Goal: Task Accomplishment & Management: Use online tool/utility

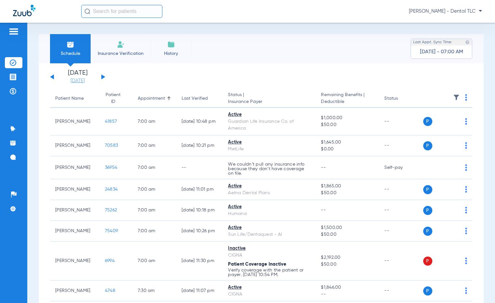
click at [74, 78] on link "[DATE]" at bounding box center [77, 81] width 39 height 6
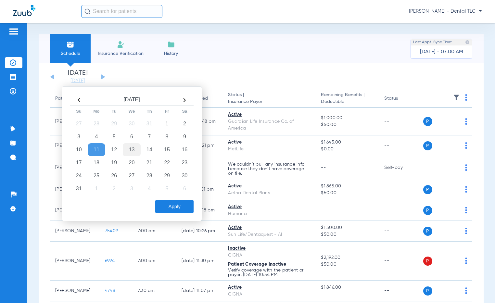
click at [130, 148] on td "13" at bounding box center [132, 149] width 18 height 13
click at [167, 203] on button "Apply" at bounding box center [174, 206] width 38 height 13
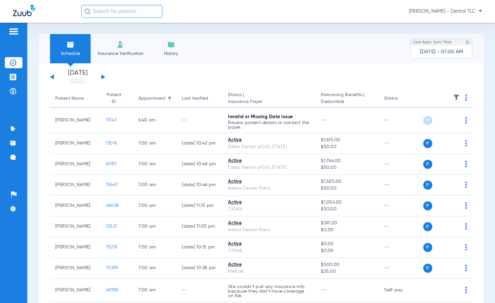
click at [465, 97] on img at bounding box center [466, 97] width 2 height 6
drag, startPoint x: 423, startPoint y: 124, endPoint x: 311, endPoint y: 63, distance: 127.7
click at [423, 124] on span "Verify All" at bounding box center [436, 123] width 41 height 5
click at [82, 82] on link "[DATE]" at bounding box center [77, 81] width 39 height 6
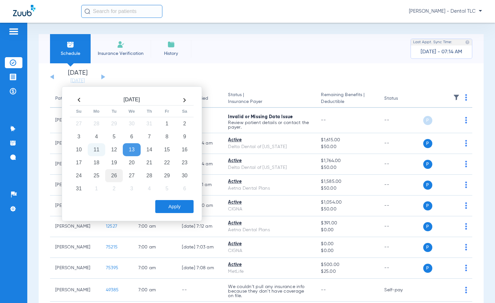
click at [111, 175] on td "26" at bounding box center [114, 175] width 18 height 13
click at [178, 207] on button "Apply" at bounding box center [174, 206] width 38 height 13
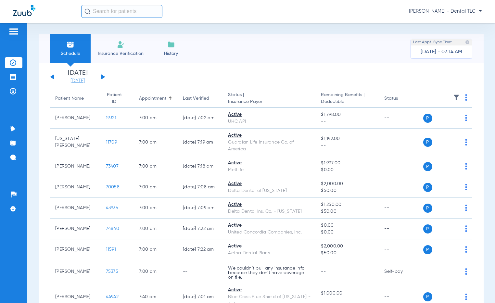
click at [81, 80] on link "[DATE]" at bounding box center [77, 81] width 39 height 6
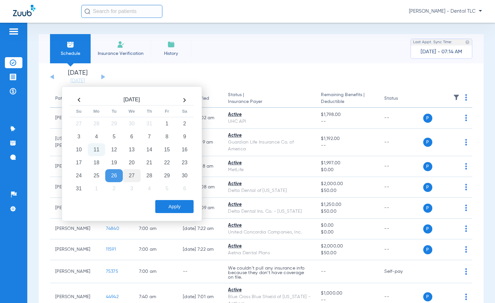
click at [136, 177] on td "27" at bounding box center [132, 175] width 18 height 13
click at [174, 206] on button "Apply" at bounding box center [174, 206] width 38 height 13
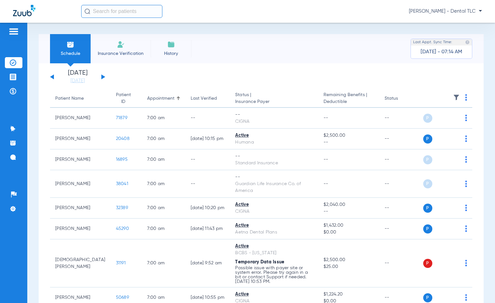
click at [465, 98] on img at bounding box center [466, 97] width 2 height 6
click at [434, 124] on span "Verify All" at bounding box center [436, 123] width 41 height 5
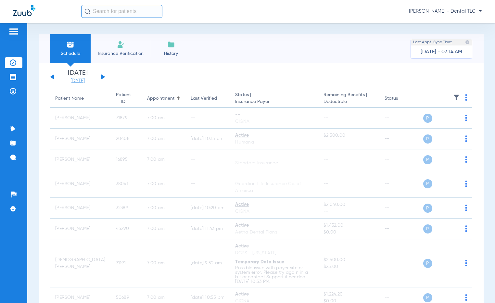
click at [84, 81] on link "[DATE]" at bounding box center [77, 81] width 39 height 6
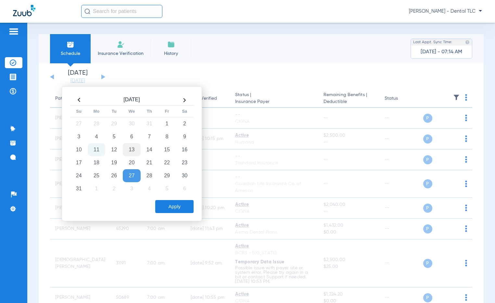
click at [130, 147] on td "13" at bounding box center [132, 149] width 18 height 13
click at [164, 203] on button "Apply" at bounding box center [174, 206] width 38 height 13
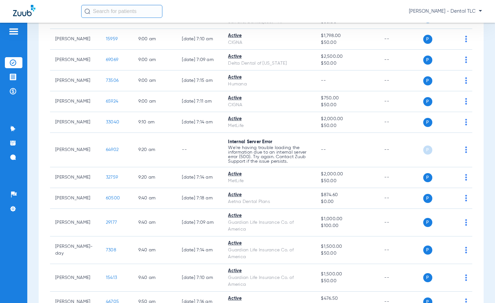
scroll to position [682, 0]
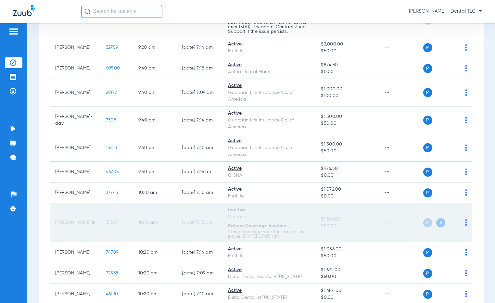
click at [148, 225] on td "10:10 AM" at bounding box center [155, 222] width 44 height 39
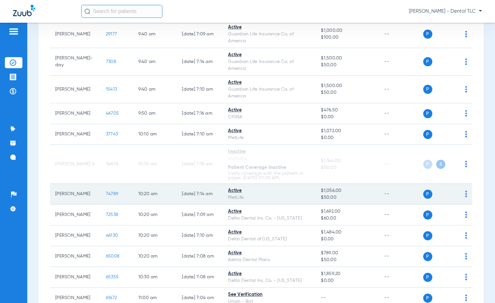
scroll to position [747, 0]
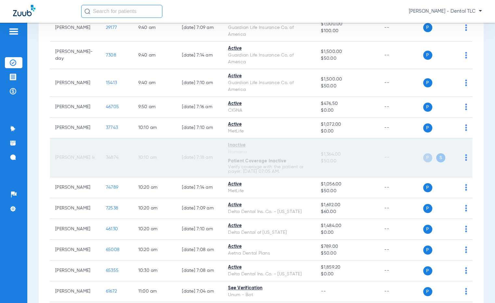
drag, startPoint x: 84, startPoint y: 152, endPoint x: 114, endPoint y: 154, distance: 29.3
click at [84, 152] on td "[PERSON_NAME] Iii" at bounding box center [75, 157] width 51 height 39
click at [110, 156] on td "34874" at bounding box center [117, 157] width 32 height 39
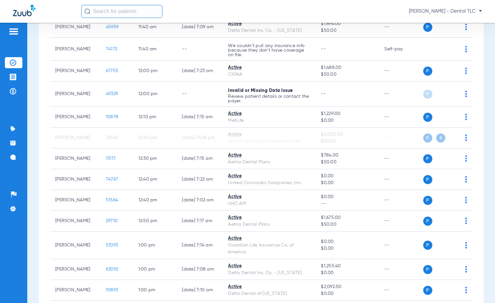
scroll to position [1233, 0]
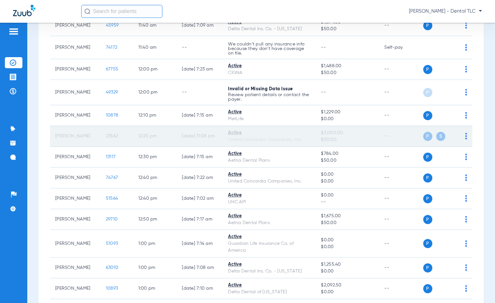
click at [283, 136] on div "Active" at bounding box center [269, 133] width 82 height 7
click at [425, 141] on span "P" at bounding box center [427, 136] width 9 height 9
click at [436, 141] on span "S" at bounding box center [440, 136] width 9 height 9
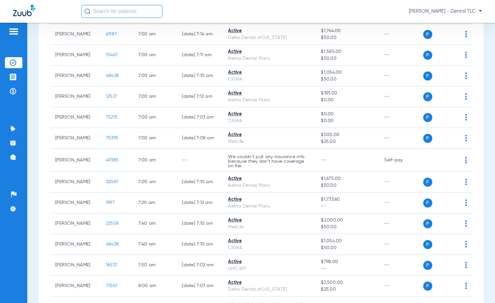
scroll to position [0, 0]
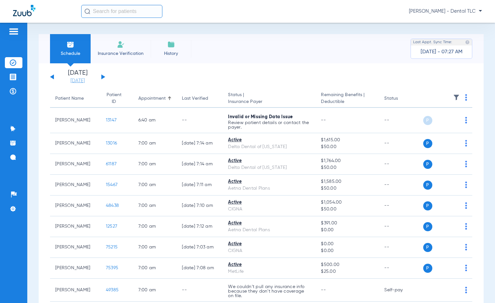
click at [82, 78] on link "[DATE]" at bounding box center [77, 81] width 39 height 6
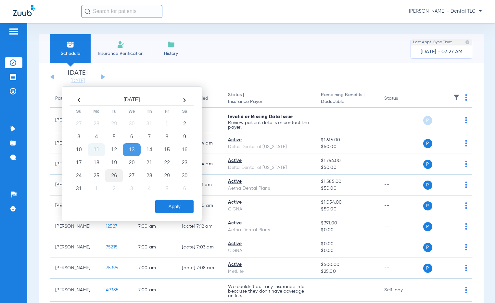
click at [112, 173] on td "26" at bounding box center [114, 175] width 18 height 13
click at [175, 208] on button "Apply" at bounding box center [174, 206] width 38 height 13
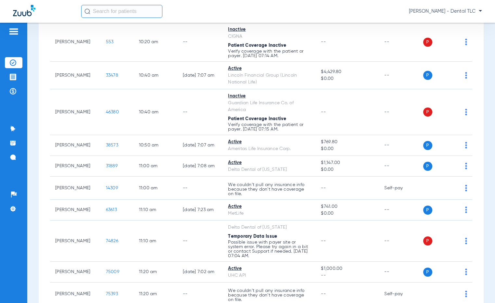
scroll to position [779, 0]
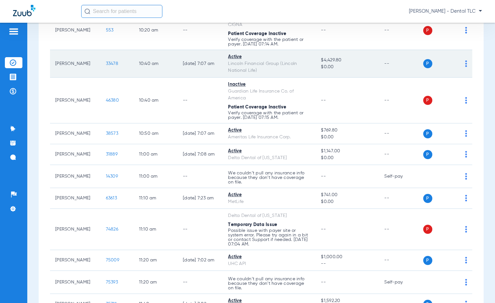
click at [106, 65] on span "33478" at bounding box center [112, 63] width 12 height 5
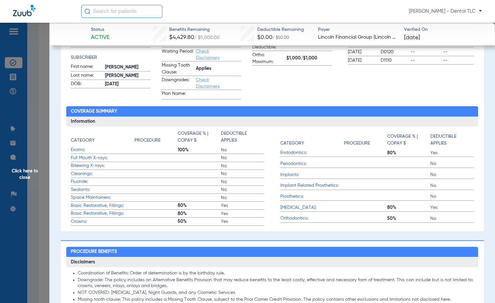
scroll to position [0, 0]
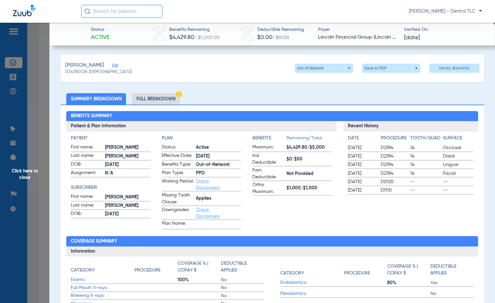
click at [137, 100] on li "Full Breakdown" at bounding box center [156, 98] width 48 height 11
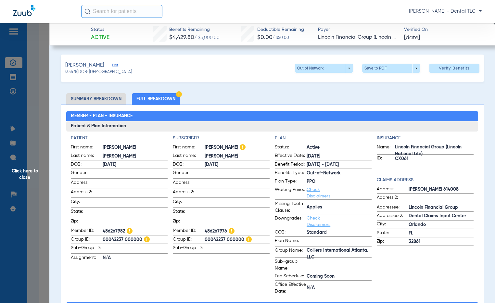
click at [26, 173] on span "Click here to close" at bounding box center [24, 174] width 49 height 303
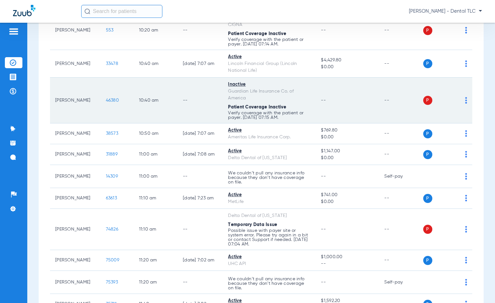
scroll to position [811, 0]
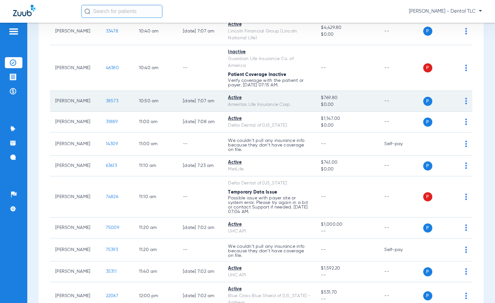
click at [106, 100] on span "38573" at bounding box center [112, 101] width 12 height 5
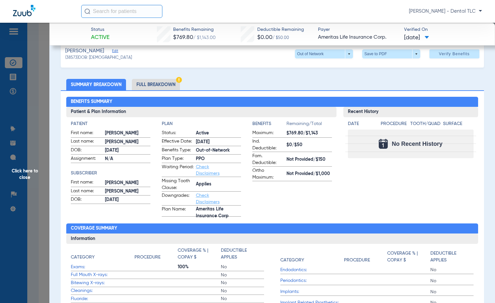
scroll to position [0, 0]
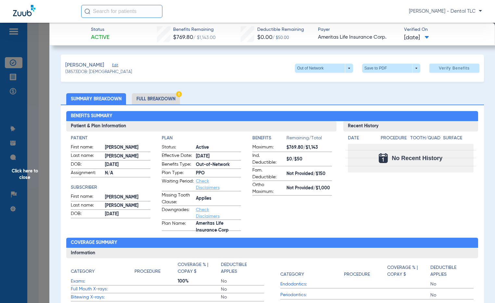
click at [161, 96] on li "Full Breakdown" at bounding box center [156, 98] width 48 height 11
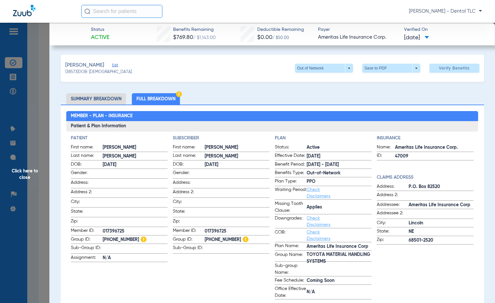
click at [30, 171] on span "Click here to close" at bounding box center [24, 174] width 49 height 303
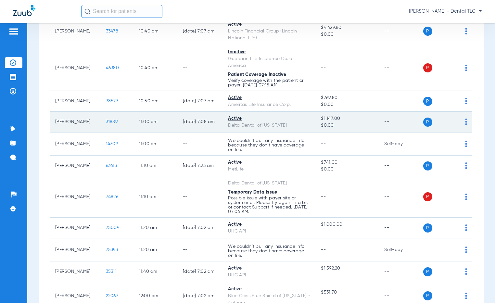
click at [106, 119] on span "31889" at bounding box center [112, 121] width 12 height 5
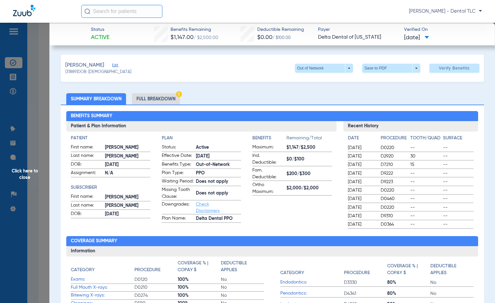
click at [169, 99] on li "Full Breakdown" at bounding box center [156, 98] width 48 height 11
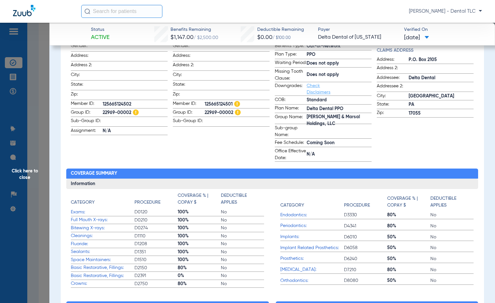
scroll to position [162, 0]
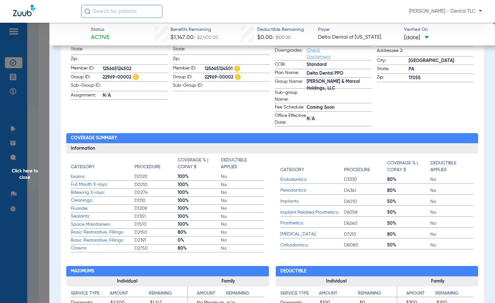
click at [30, 170] on span "Click here to close" at bounding box center [24, 174] width 49 height 303
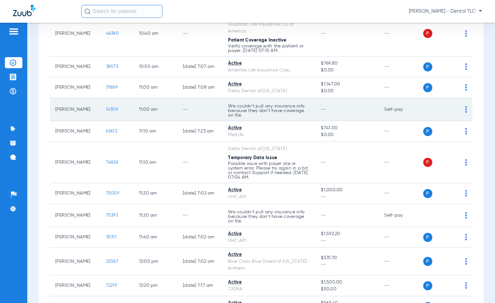
scroll to position [876, 0]
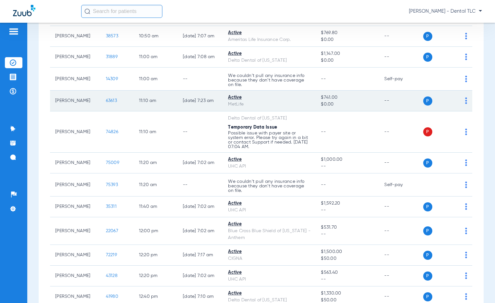
click at [106, 100] on span "63613" at bounding box center [111, 100] width 11 height 5
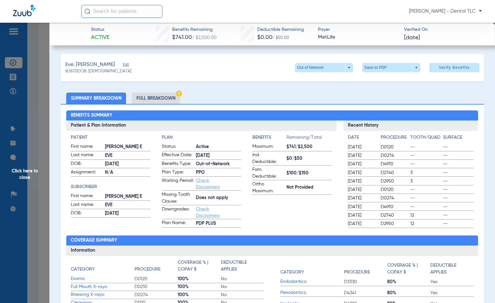
scroll to position [0, 0]
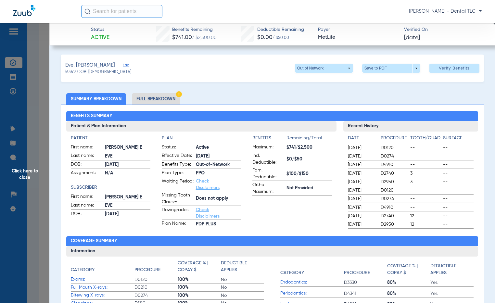
click at [149, 98] on li "Full Breakdown" at bounding box center [156, 98] width 48 height 11
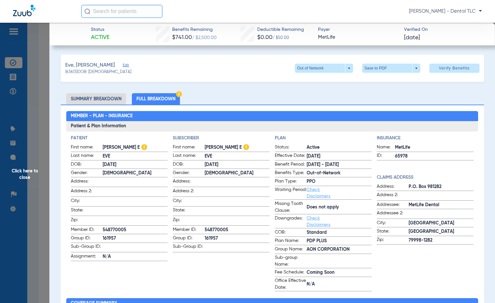
click at [25, 173] on span "Click here to close" at bounding box center [24, 174] width 49 height 303
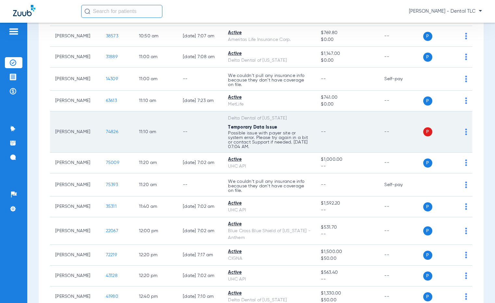
scroll to position [909, 0]
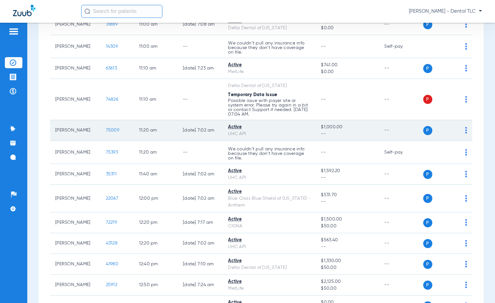
click at [106, 131] on span "75009" at bounding box center [112, 130] width 13 height 5
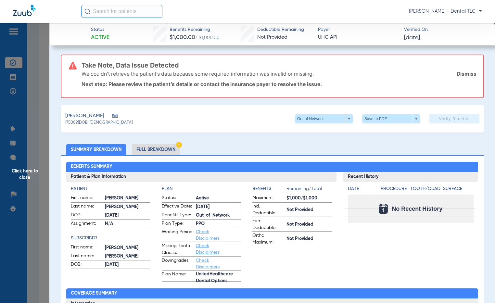
click at [138, 149] on li "Full Breakdown" at bounding box center [156, 149] width 48 height 11
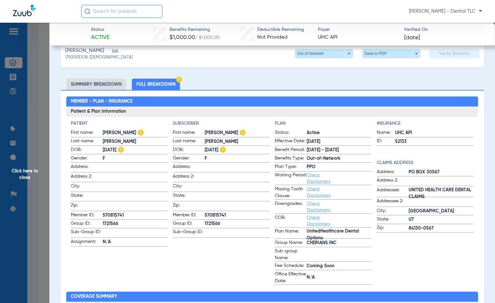
scroll to position [65, 0]
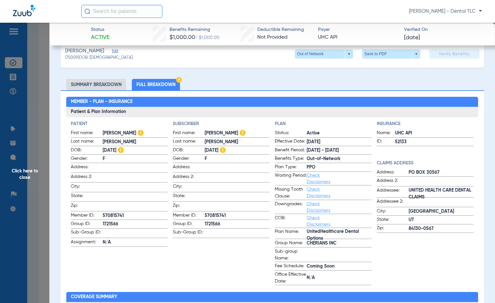
click at [36, 168] on span "Click here to close" at bounding box center [24, 174] width 49 height 303
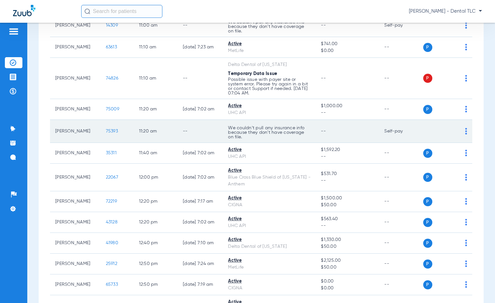
scroll to position [941, 0]
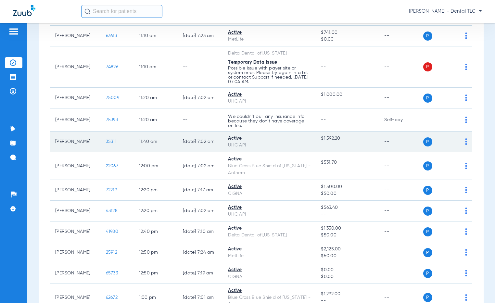
click at [106, 142] on span "35311" at bounding box center [111, 141] width 11 height 5
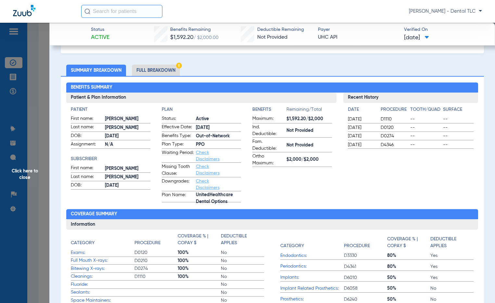
scroll to position [0, 0]
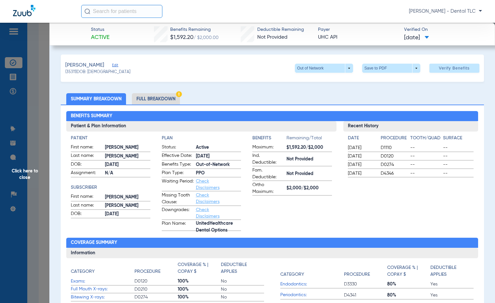
click at [163, 96] on li "Full Breakdown" at bounding box center [156, 98] width 48 height 11
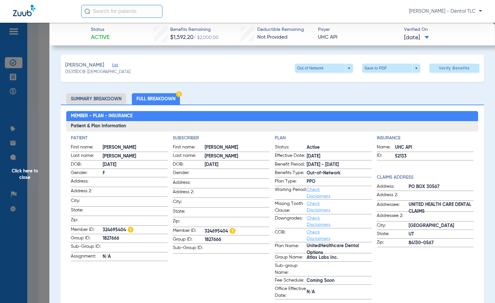
click at [88, 99] on li "Summary Breakdown" at bounding box center [96, 98] width 60 height 11
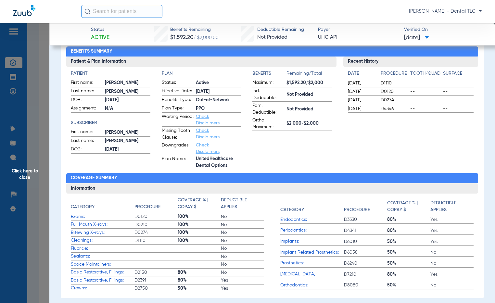
scroll to position [32, 0]
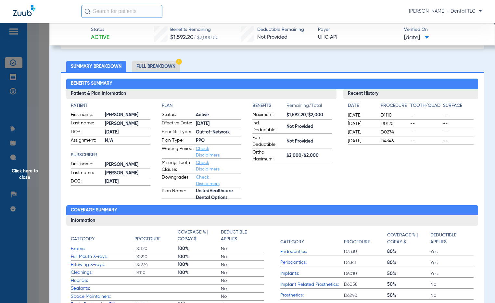
click at [163, 68] on li "Full Breakdown" at bounding box center [156, 66] width 48 height 11
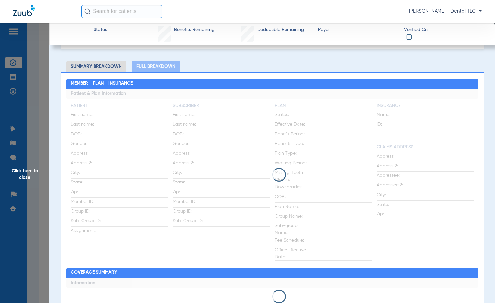
scroll to position [0, 0]
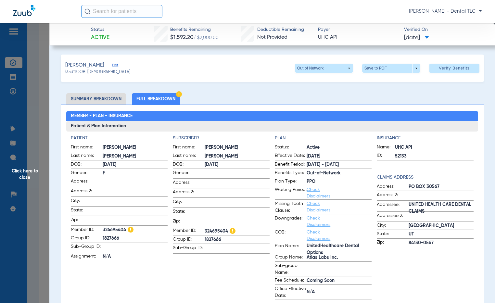
click at [21, 170] on span "Click here to close" at bounding box center [24, 174] width 49 height 303
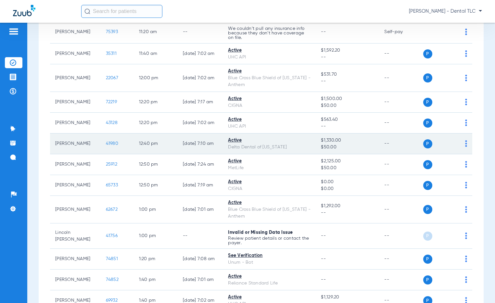
scroll to position [1039, 0]
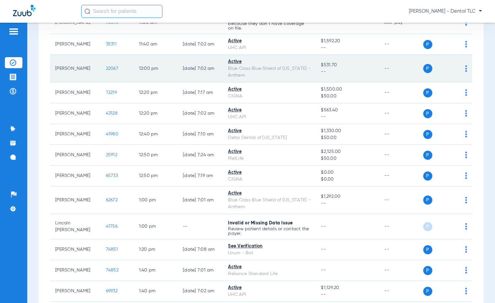
click at [107, 72] on td "22067" at bounding box center [117, 69] width 33 height 28
click at [106, 69] on span "22067" at bounding box center [112, 68] width 12 height 5
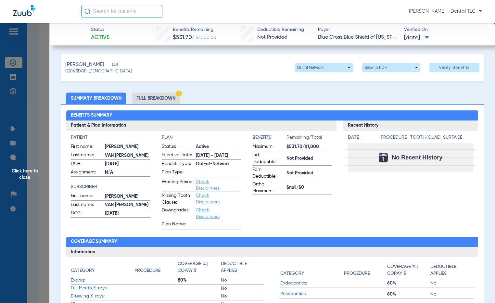
scroll to position [0, 0]
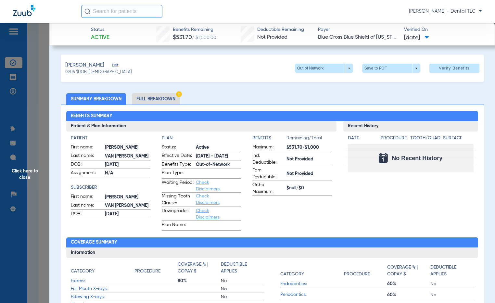
click at [165, 94] on li "Full Breakdown" at bounding box center [156, 98] width 48 height 11
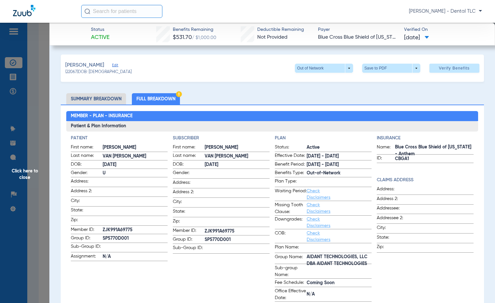
click at [24, 170] on span "Click here to close" at bounding box center [24, 174] width 49 height 303
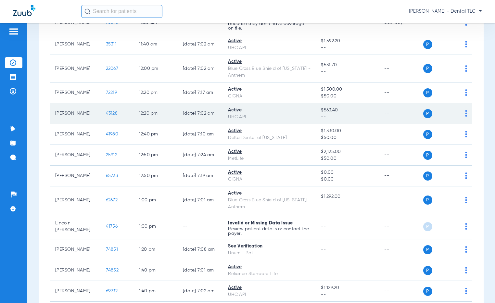
click at [106, 113] on span "43128" at bounding box center [112, 113] width 12 height 5
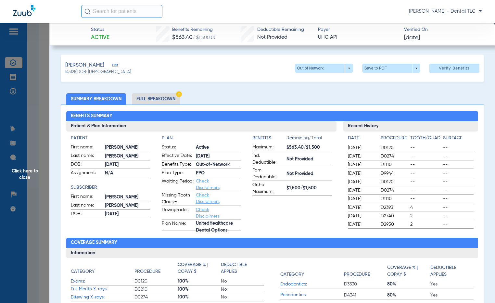
click at [140, 99] on li "Full Breakdown" at bounding box center [156, 98] width 48 height 11
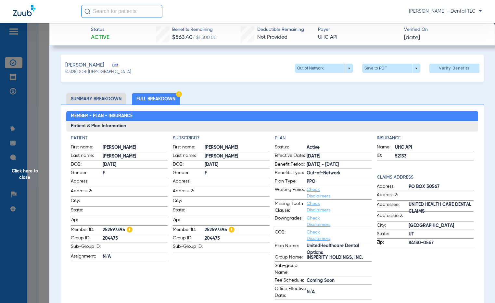
drag, startPoint x: 19, startPoint y: 177, endPoint x: 26, endPoint y: 175, distance: 6.5
click at [19, 177] on span "Click here to close" at bounding box center [24, 174] width 49 height 303
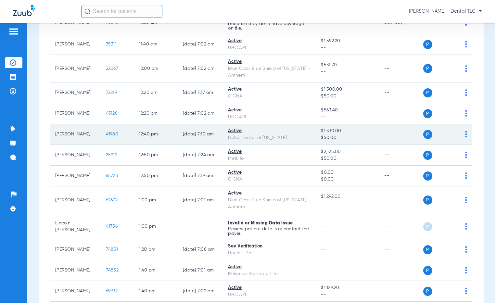
click at [108, 134] on span "41980" at bounding box center [112, 134] width 12 height 5
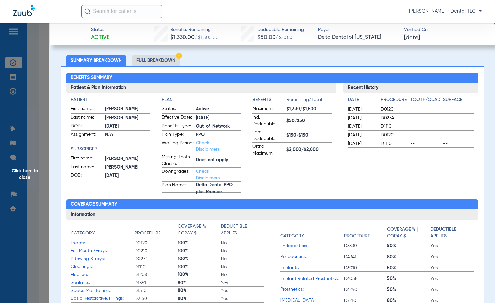
scroll to position [32, 0]
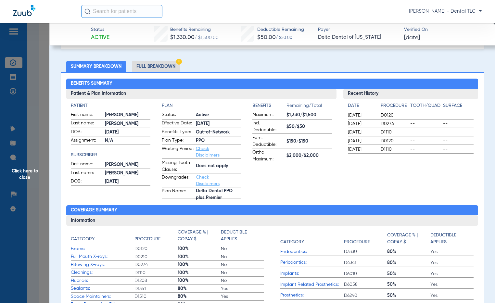
click at [153, 64] on li "Full Breakdown" at bounding box center [156, 66] width 48 height 11
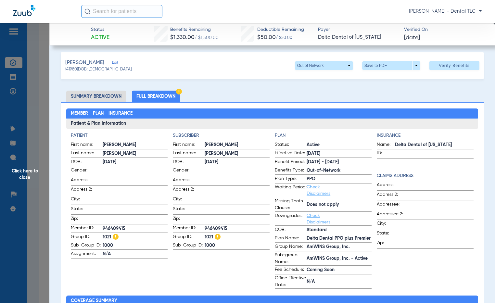
scroll to position [0, 0]
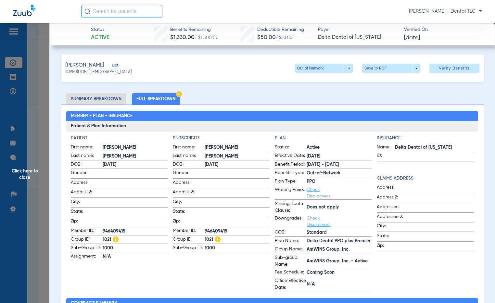
click at [29, 167] on span "Click here to close" at bounding box center [24, 174] width 49 height 303
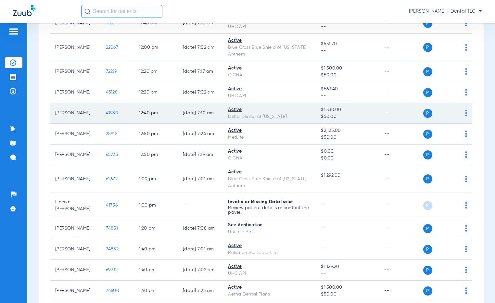
scroll to position [1071, 0]
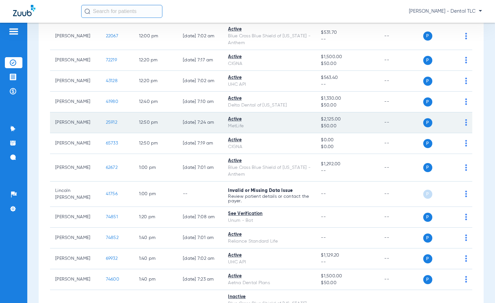
click at [106, 122] on span "25912" at bounding box center [111, 122] width 11 height 5
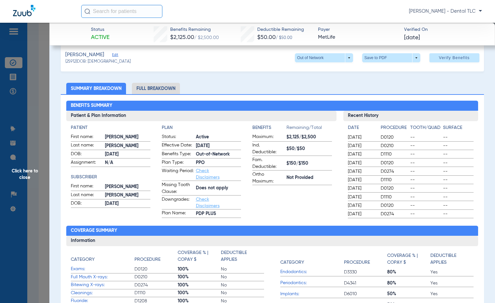
scroll to position [0, 0]
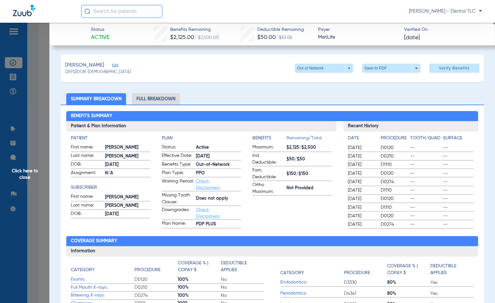
click at [165, 100] on li "Full Breakdown" at bounding box center [156, 98] width 48 height 11
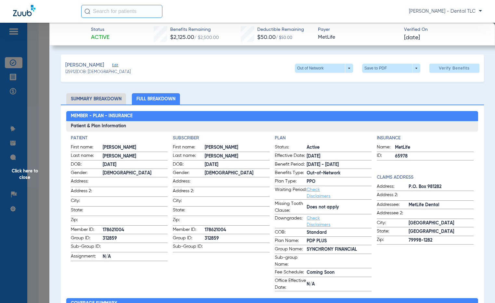
click at [37, 174] on span "Click here to close" at bounding box center [24, 174] width 49 height 303
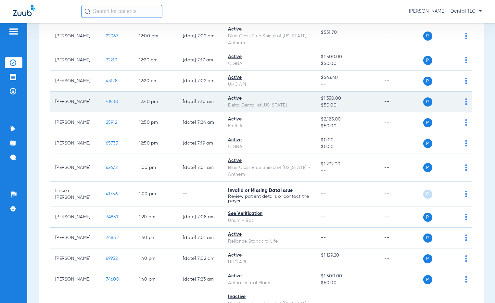
scroll to position [1104, 0]
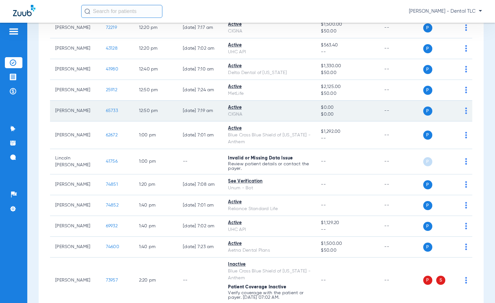
click at [106, 110] on span "65733" at bounding box center [112, 110] width 12 height 5
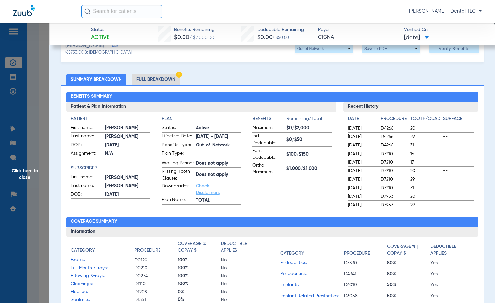
scroll to position [0, 0]
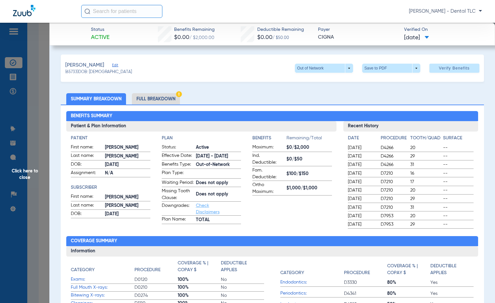
click at [150, 95] on li "Full Breakdown" at bounding box center [156, 98] width 48 height 11
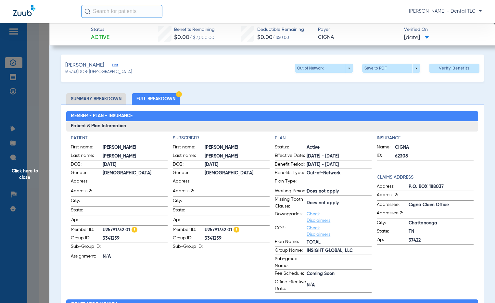
click at [28, 174] on span "Click here to close" at bounding box center [24, 174] width 49 height 303
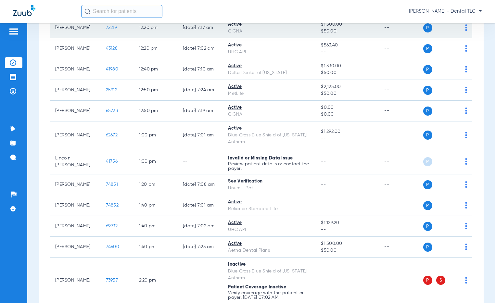
click at [106, 26] on span "72219" at bounding box center [111, 27] width 11 height 5
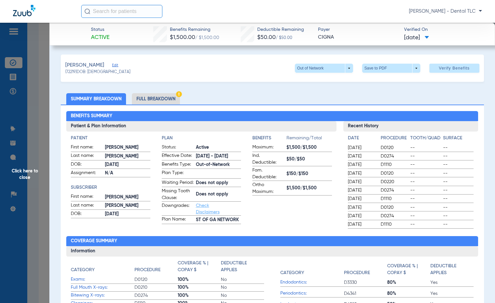
click at [149, 99] on li "Full Breakdown" at bounding box center [156, 98] width 48 height 11
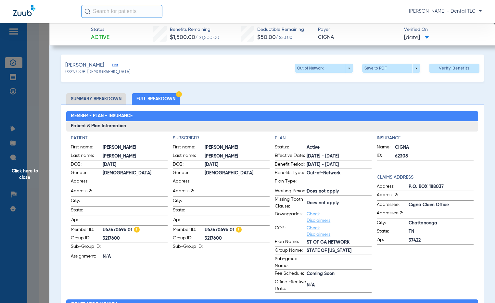
click at [36, 171] on span "Click here to close" at bounding box center [24, 174] width 49 height 303
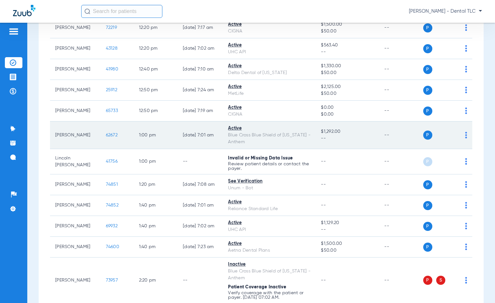
click at [106, 135] on span "62672" at bounding box center [112, 135] width 12 height 5
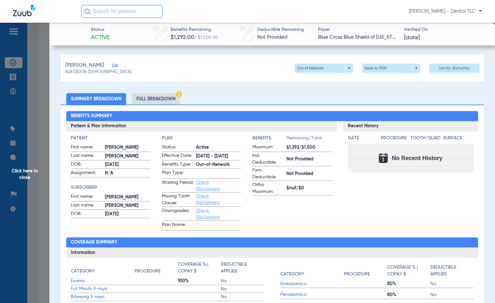
click at [27, 171] on span "Click here to close" at bounding box center [24, 174] width 49 height 303
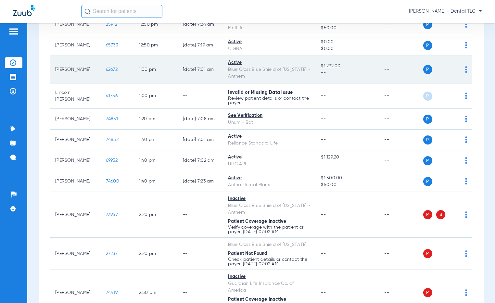
scroll to position [1201, 0]
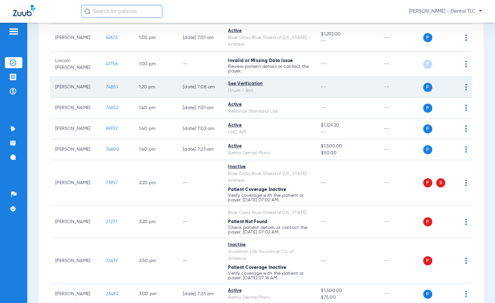
click at [106, 88] on span "74851" at bounding box center [112, 87] width 12 height 5
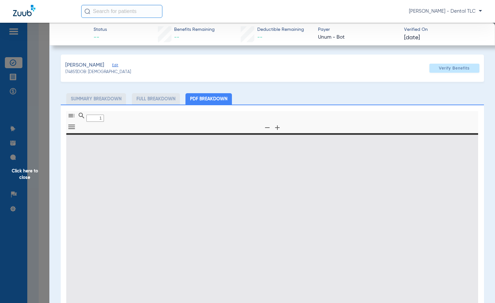
type input "0"
select select "page-width"
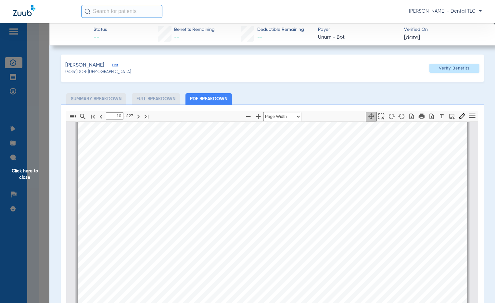
scroll to position [4872, 0]
type input "11"
click at [21, 167] on span "Click here to close" at bounding box center [24, 174] width 49 height 303
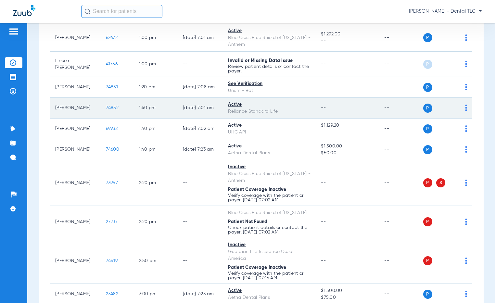
click at [106, 109] on span "74852" at bounding box center [112, 107] width 13 height 5
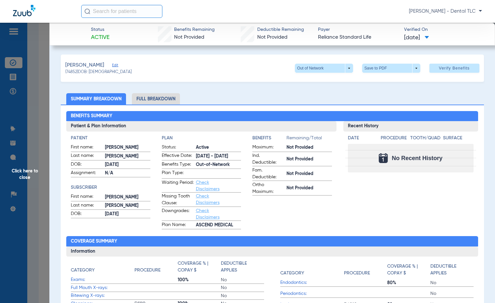
click at [156, 97] on li "Full Breakdown" at bounding box center [156, 98] width 48 height 11
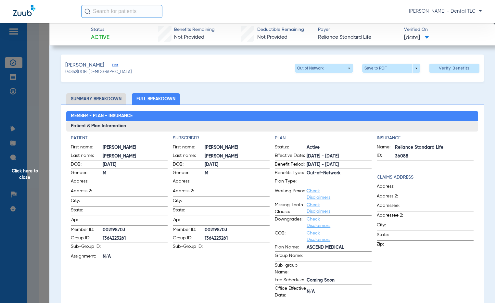
click at [35, 171] on span "Click here to close" at bounding box center [24, 174] width 49 height 303
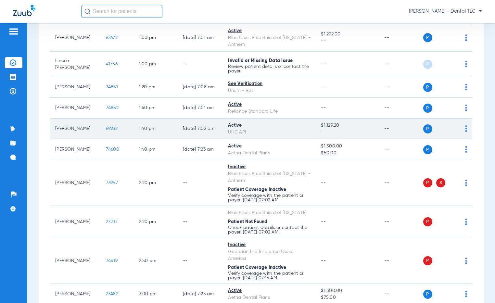
click at [106, 126] on span "69932" at bounding box center [112, 128] width 12 height 5
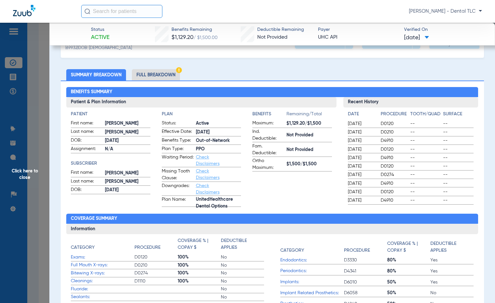
scroll to position [0, 0]
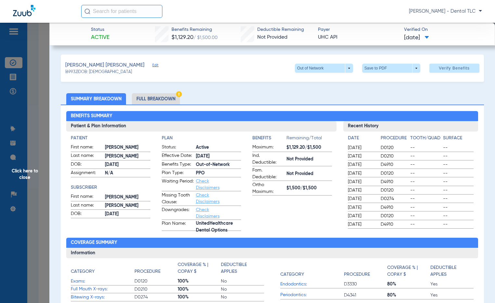
click at [167, 98] on li "Full Breakdown" at bounding box center [156, 98] width 48 height 11
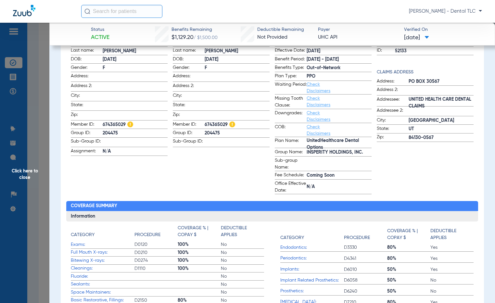
scroll to position [97, 0]
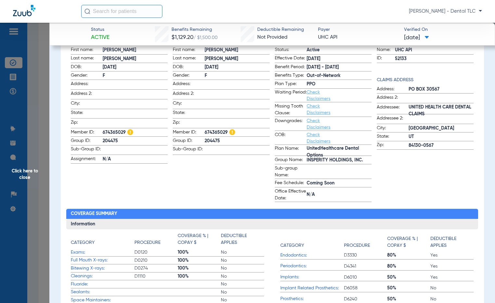
click at [27, 174] on span "Click here to close" at bounding box center [24, 174] width 49 height 303
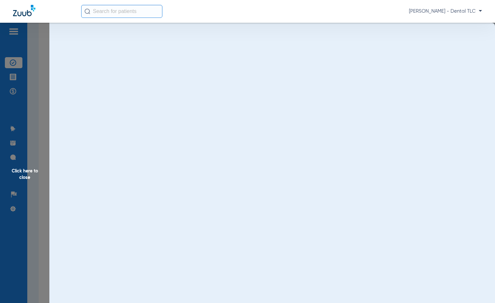
scroll to position [0, 0]
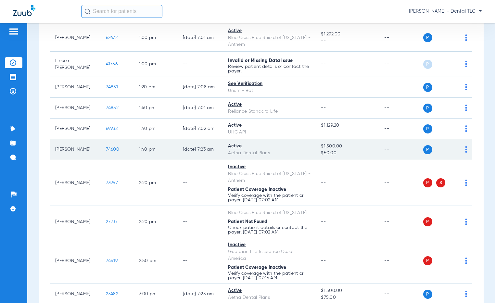
click at [106, 152] on span "74600" at bounding box center [112, 149] width 13 height 5
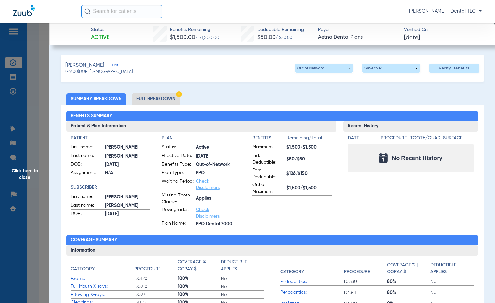
click at [154, 98] on li "Full Breakdown" at bounding box center [156, 98] width 48 height 11
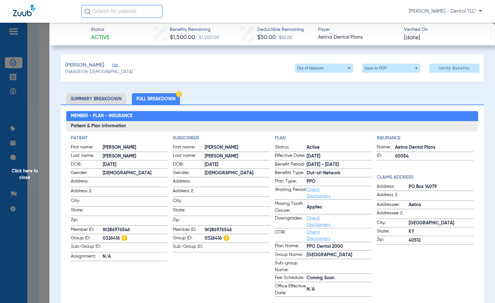
click at [24, 172] on span "Click here to close" at bounding box center [24, 174] width 49 height 303
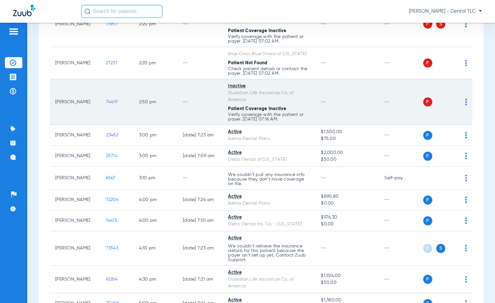
scroll to position [1363, 0]
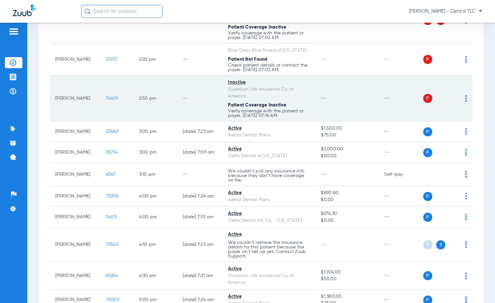
click at [106, 101] on span "74419" at bounding box center [112, 98] width 12 height 5
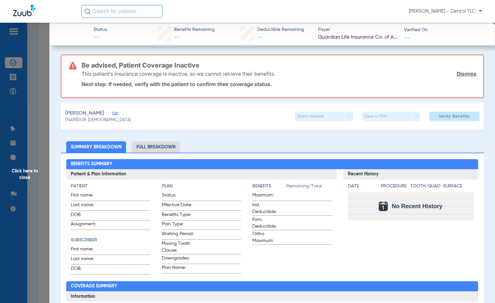
click at [26, 175] on span "Click here to close" at bounding box center [24, 174] width 49 height 303
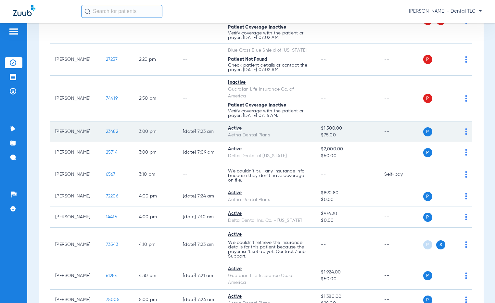
click at [106, 134] on span "23482" at bounding box center [112, 131] width 12 height 5
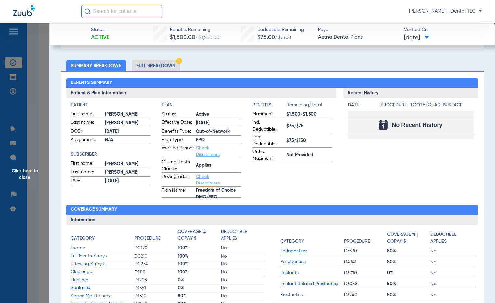
scroll to position [32, 0]
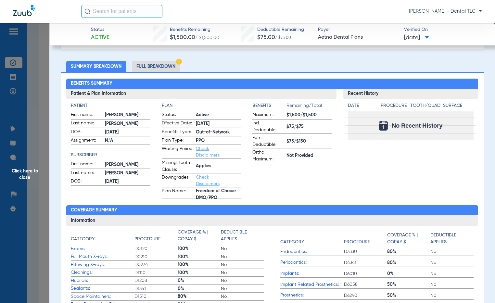
click at [158, 62] on li "Full Breakdown" at bounding box center [156, 66] width 48 height 11
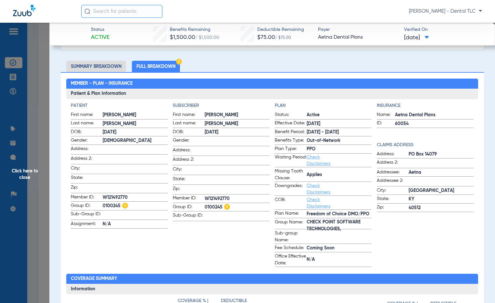
click at [26, 172] on span "Click here to close" at bounding box center [24, 174] width 49 height 303
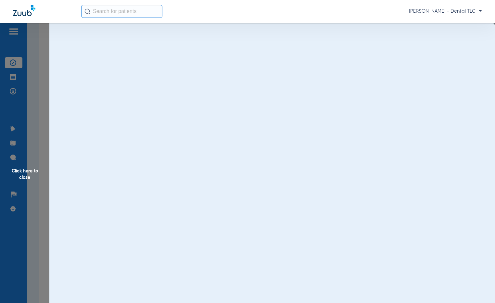
scroll to position [0, 0]
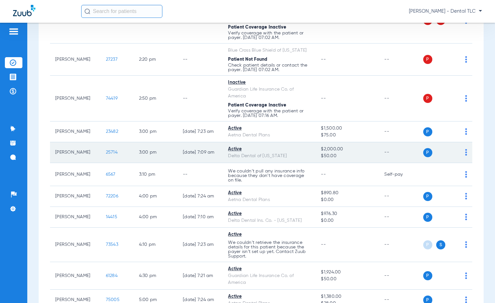
click at [106, 154] on span "25714" at bounding box center [112, 152] width 12 height 5
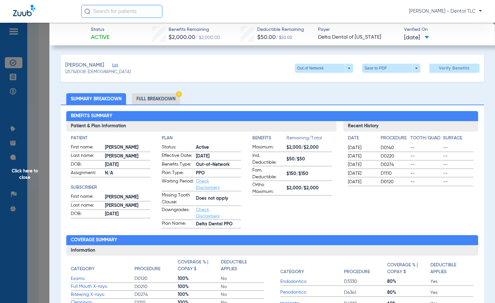
click at [159, 103] on li "Full Breakdown" at bounding box center [156, 98] width 48 height 11
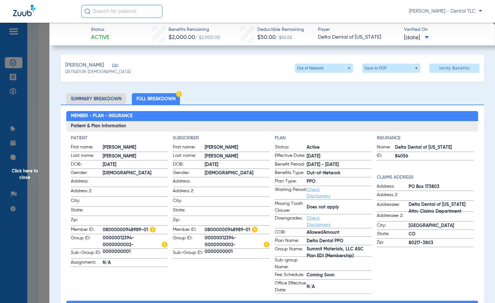
click at [29, 173] on span "Click here to close" at bounding box center [24, 174] width 49 height 303
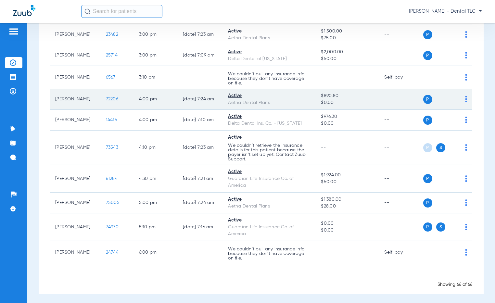
scroll to position [1461, 0]
click at [106, 101] on span "72206" at bounding box center [112, 98] width 12 height 5
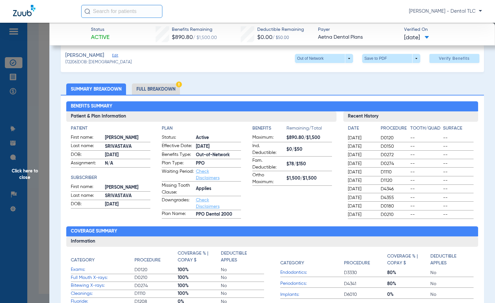
scroll to position [0, 0]
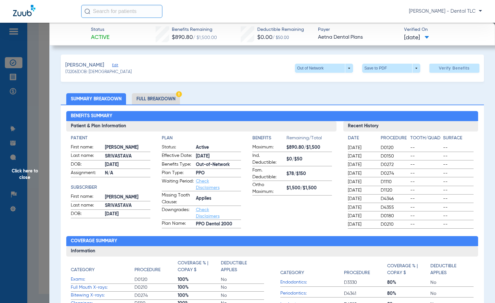
click at [151, 99] on li "Full Breakdown" at bounding box center [156, 98] width 48 height 11
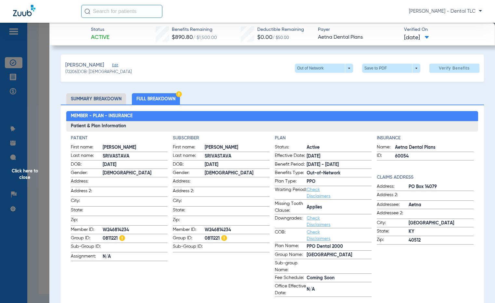
click at [19, 169] on span "Click here to close" at bounding box center [24, 174] width 49 height 303
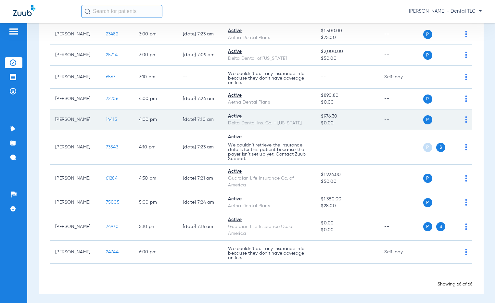
click at [106, 122] on span "14415" at bounding box center [111, 119] width 11 height 5
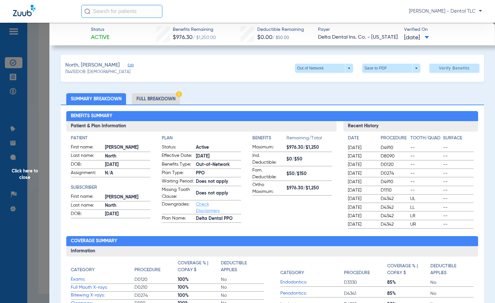
drag, startPoint x: 149, startPoint y: 101, endPoint x: 12, endPoint y: 129, distance: 139.2
click at [149, 101] on li "Full Breakdown" at bounding box center [156, 98] width 48 height 11
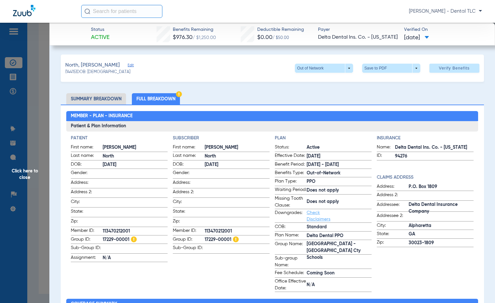
click at [24, 173] on span "Click here to close" at bounding box center [24, 174] width 49 height 303
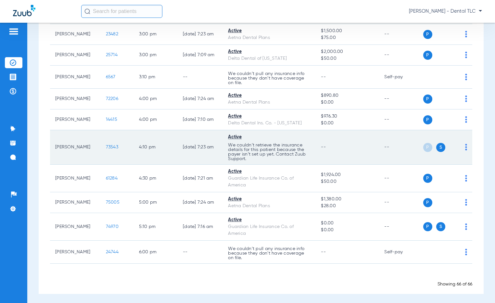
scroll to position [1483, 0]
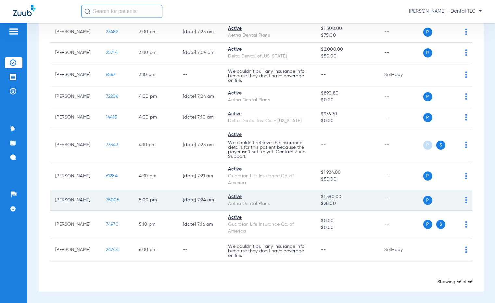
click at [106, 201] on span "75005" at bounding box center [113, 200] width 14 height 5
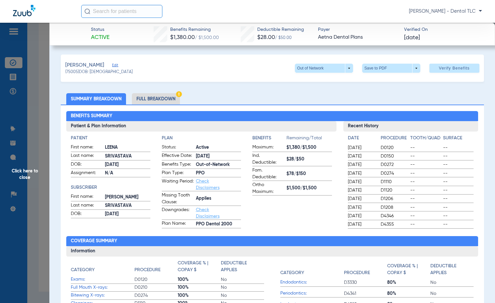
click at [19, 167] on span "Click here to close" at bounding box center [24, 174] width 49 height 303
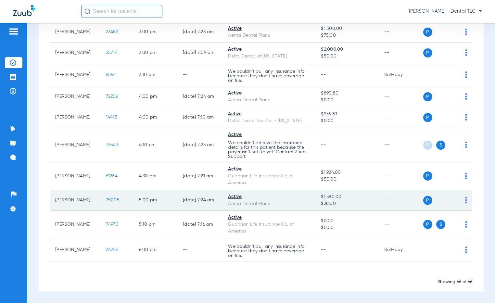
click at [107, 200] on span "75005" at bounding box center [113, 200] width 14 height 5
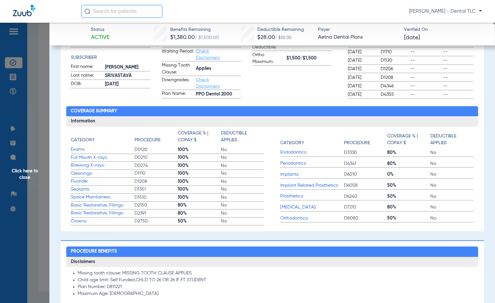
scroll to position [0, 0]
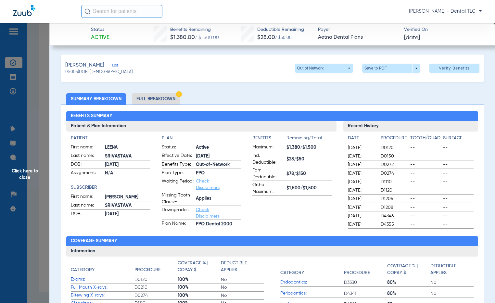
click at [154, 93] on li "Full Breakdown" at bounding box center [156, 98] width 48 height 11
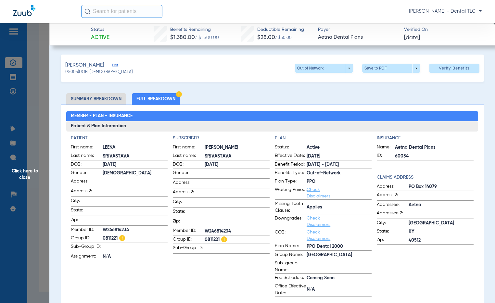
click at [26, 167] on span "Click here to close" at bounding box center [24, 174] width 49 height 303
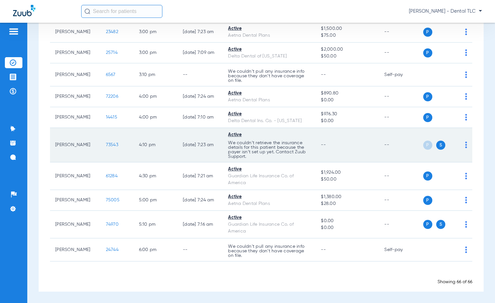
click at [106, 147] on span "73543" at bounding box center [112, 144] width 12 height 5
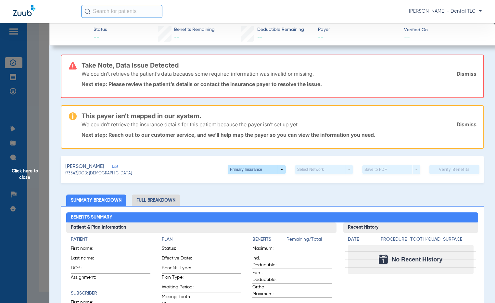
click at [458, 72] on link "Dismiss" at bounding box center [466, 73] width 20 height 6
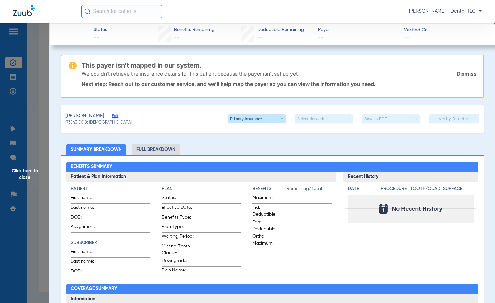
click at [458, 72] on link "Dismiss" at bounding box center [466, 73] width 20 height 6
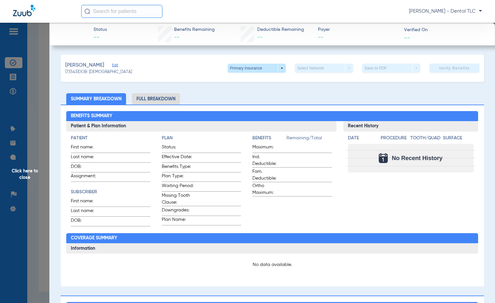
click at [26, 170] on span "Click here to close" at bounding box center [24, 174] width 49 height 303
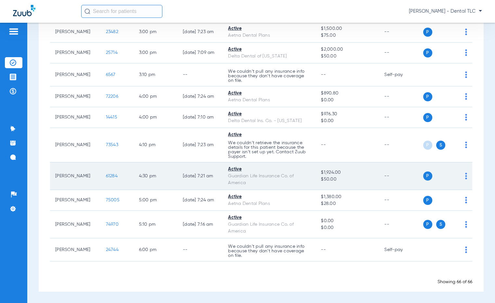
click at [106, 176] on span "61284" at bounding box center [112, 176] width 12 height 5
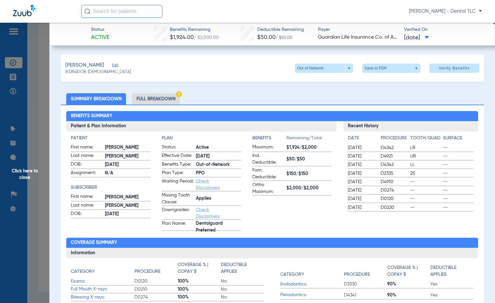
click at [145, 99] on li "Full Breakdown" at bounding box center [156, 98] width 48 height 11
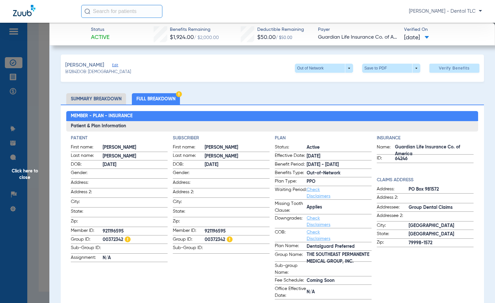
click at [29, 167] on span "Click here to close" at bounding box center [24, 174] width 49 height 303
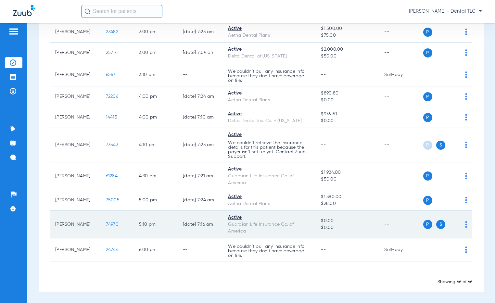
click at [106, 225] on span "74970" at bounding box center [112, 224] width 13 height 5
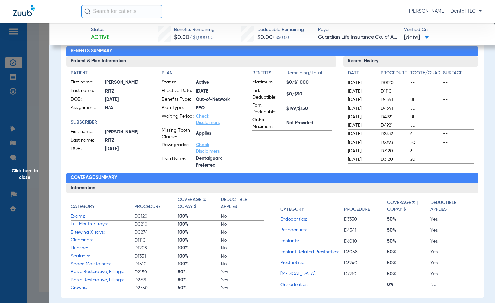
scroll to position [32, 0]
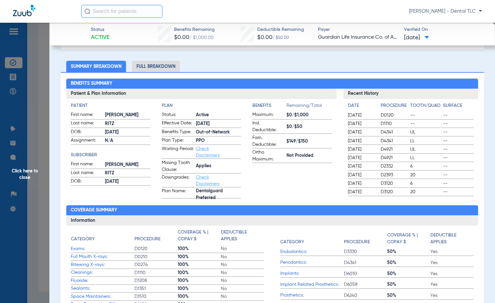
click at [160, 68] on li "Full Breakdown" at bounding box center [156, 66] width 48 height 11
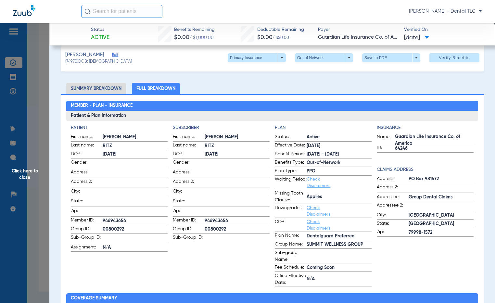
scroll to position [0, 0]
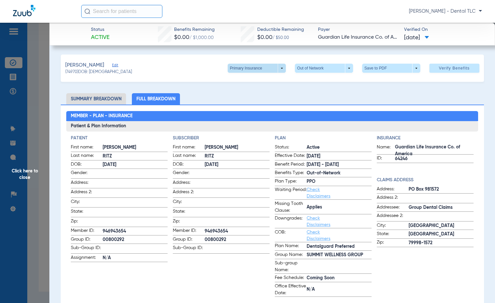
click at [261, 68] on span at bounding box center [257, 68] width 58 height 9
click at [256, 92] on span "Secondary Insurance" at bounding box center [249, 94] width 43 height 5
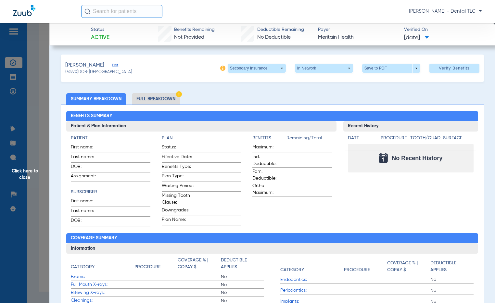
click at [26, 171] on span "Click here to close" at bounding box center [24, 174] width 49 height 303
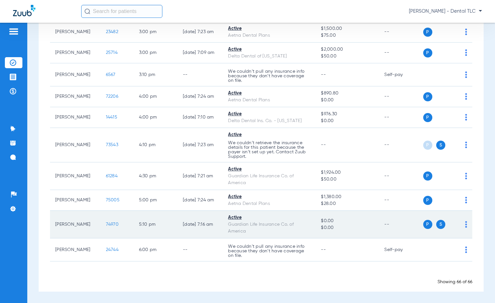
click at [106, 222] on span "74970" at bounding box center [112, 224] width 13 height 5
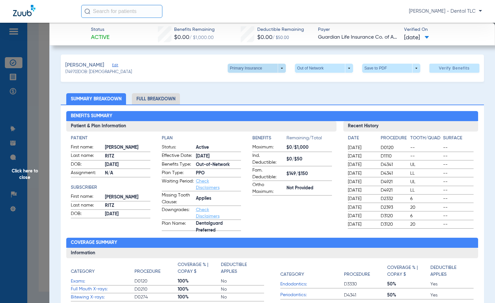
click at [253, 68] on span at bounding box center [257, 68] width 16 height 16
click at [254, 98] on button "Secondary Insurance" at bounding box center [249, 94] width 53 height 13
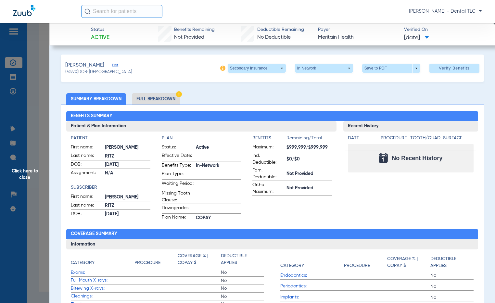
click at [147, 94] on li "Full Breakdown" at bounding box center [156, 98] width 48 height 11
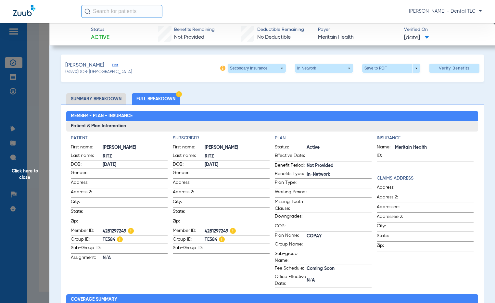
click at [94, 97] on li "Summary Breakdown" at bounding box center [96, 98] width 60 height 11
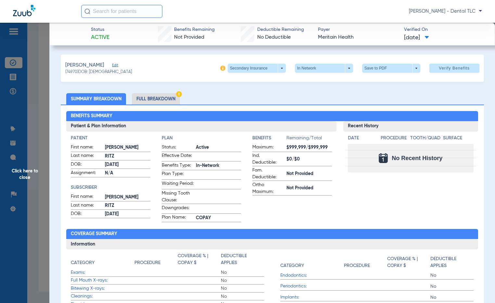
click at [33, 169] on span "Click here to close" at bounding box center [24, 174] width 49 height 303
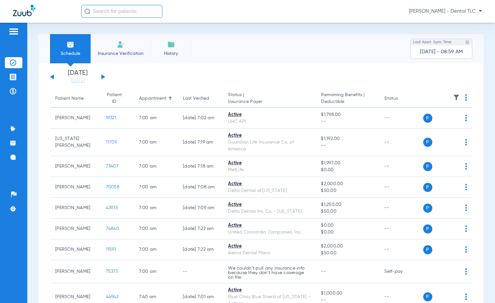
click at [101, 78] on button at bounding box center [103, 76] width 4 height 5
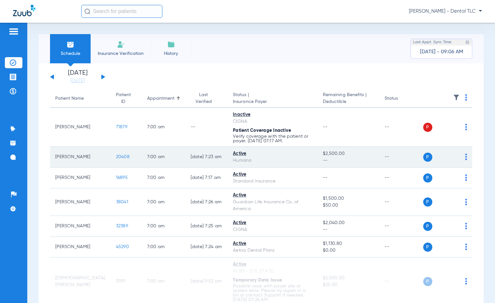
click at [116, 156] on span "20408" at bounding box center [123, 156] width 14 height 5
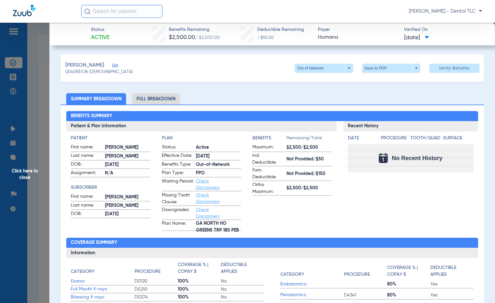
click at [154, 96] on li "Full Breakdown" at bounding box center [156, 98] width 48 height 11
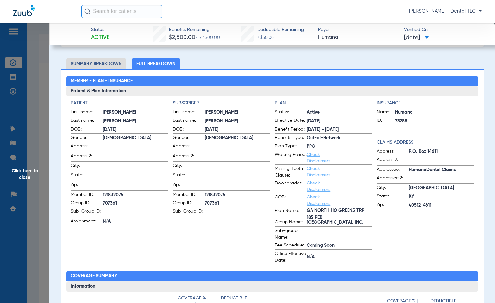
scroll to position [32, 0]
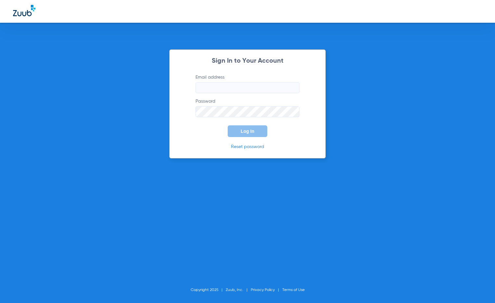
click at [224, 92] on input "Email address" at bounding box center [247, 87] width 104 height 11
type input "[PERSON_NAME][EMAIL_ADDRESS][DOMAIN_NAME]"
click at [228, 125] on button "Log In" at bounding box center [248, 131] width 40 height 12
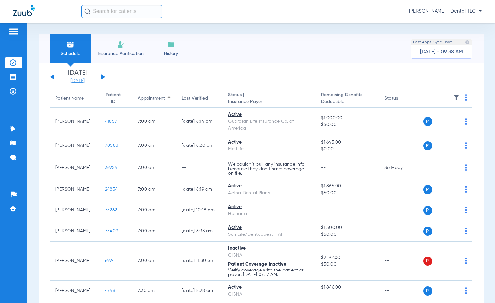
click at [81, 82] on link "[DATE]" at bounding box center [77, 81] width 39 height 6
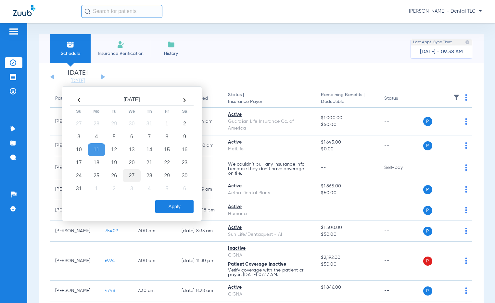
click at [129, 175] on td "27" at bounding box center [132, 175] width 18 height 13
click at [174, 204] on button "Apply" at bounding box center [174, 206] width 38 height 13
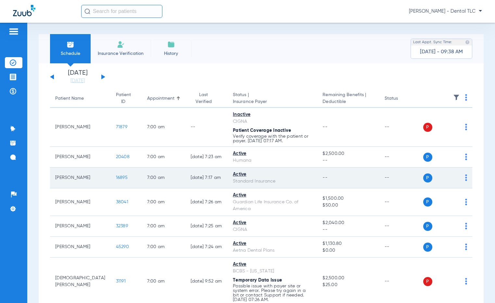
click at [116, 179] on span "16895" at bounding box center [122, 177] width 12 height 5
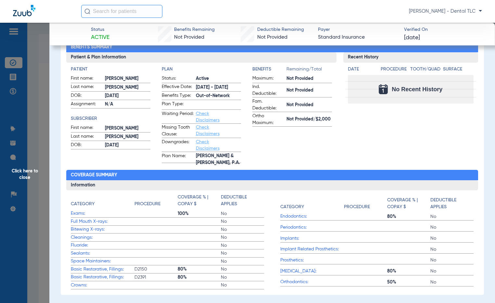
scroll to position [32, 0]
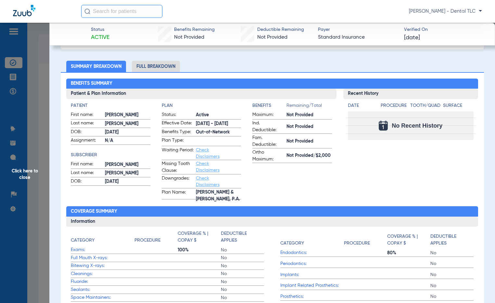
click at [152, 63] on li "Full Breakdown" at bounding box center [156, 66] width 48 height 11
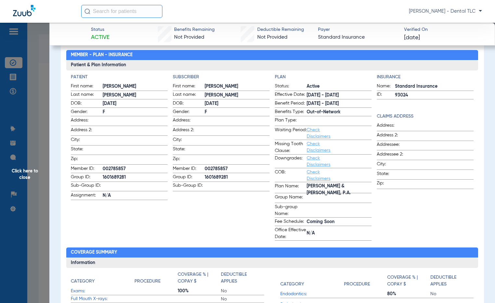
scroll to position [0, 0]
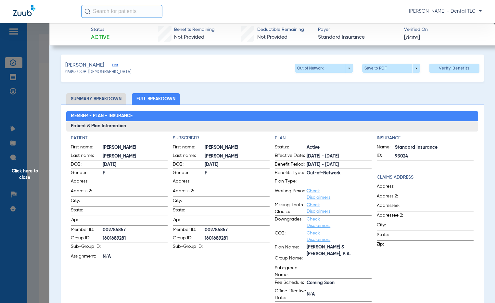
click at [20, 173] on span "Click here to close" at bounding box center [24, 174] width 49 height 303
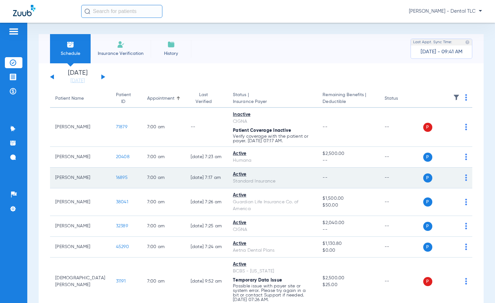
scroll to position [32, 0]
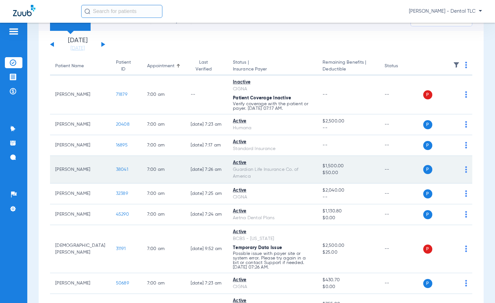
click at [116, 171] on span "38041" at bounding box center [122, 169] width 12 height 5
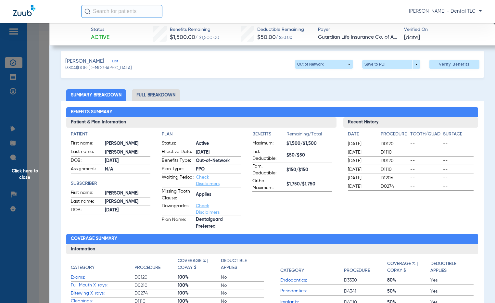
scroll to position [0, 0]
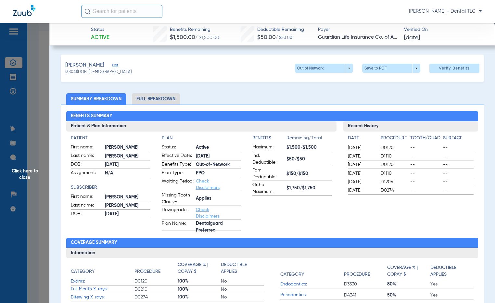
click at [154, 100] on li "Full Breakdown" at bounding box center [156, 98] width 48 height 11
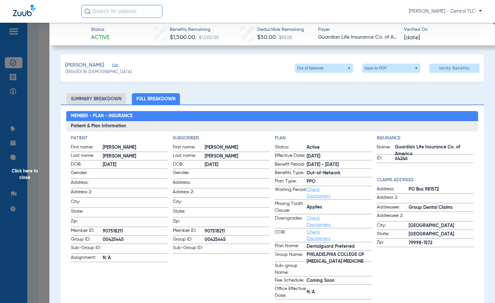
click at [24, 171] on span "Click here to close" at bounding box center [24, 174] width 49 height 303
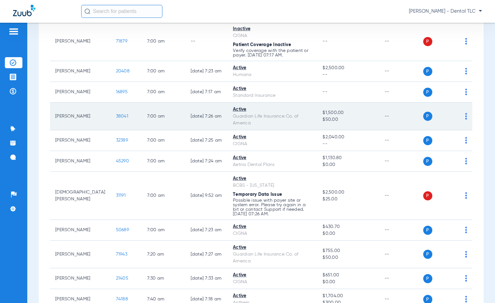
scroll to position [97, 0]
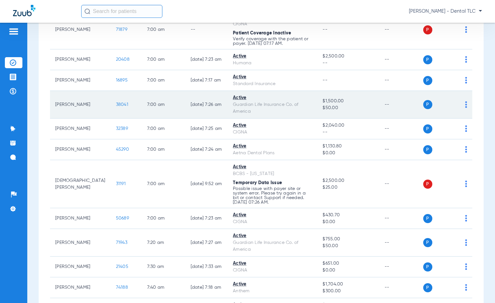
click at [116, 104] on span "38041" at bounding box center [122, 104] width 12 height 5
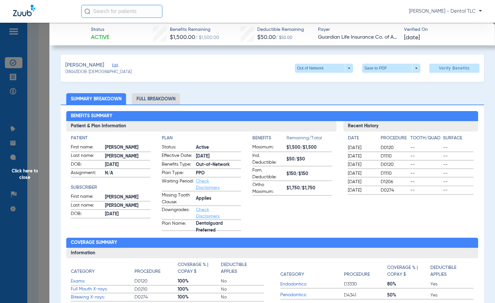
drag, startPoint x: 31, startPoint y: 174, endPoint x: 43, endPoint y: 170, distance: 12.6
click at [31, 174] on span "Click here to close" at bounding box center [24, 174] width 49 height 303
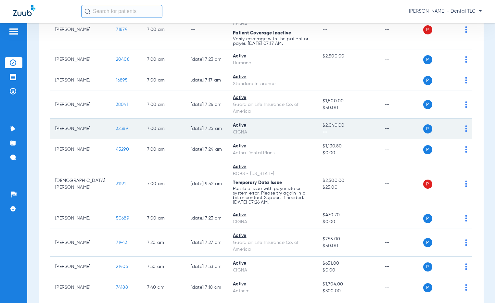
click at [116, 127] on span "32389" at bounding box center [122, 128] width 12 height 5
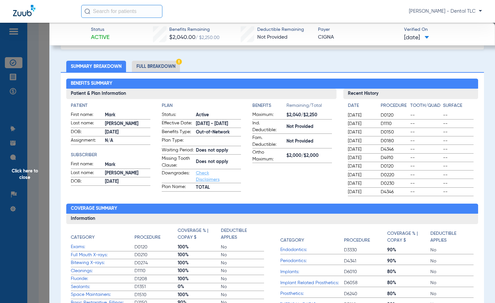
scroll to position [0, 0]
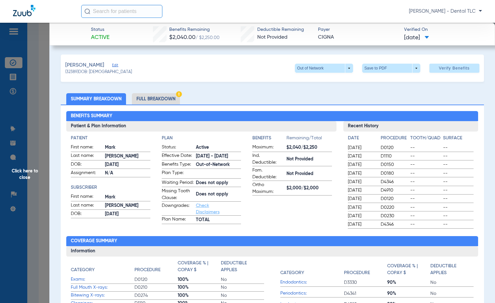
click at [160, 97] on li "Full Breakdown" at bounding box center [156, 98] width 48 height 11
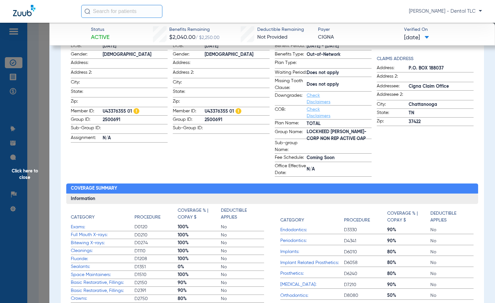
scroll to position [97, 0]
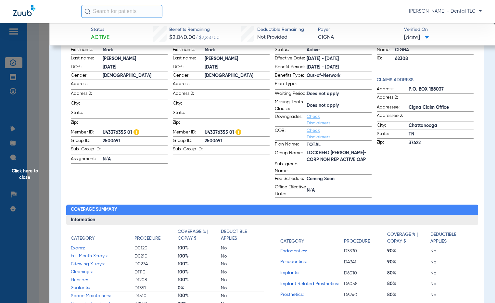
click at [34, 172] on span "Click here to close" at bounding box center [24, 174] width 49 height 303
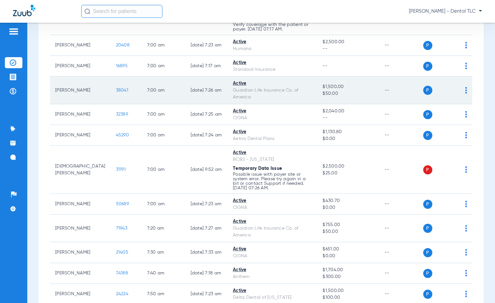
scroll to position [130, 0]
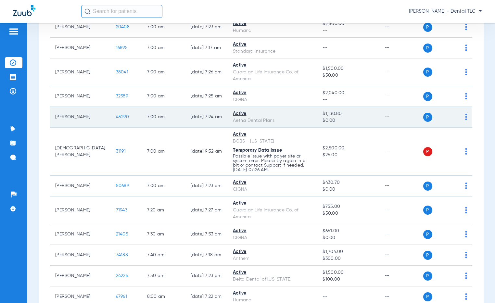
click at [116, 116] on span "45290" at bounding box center [122, 117] width 13 height 5
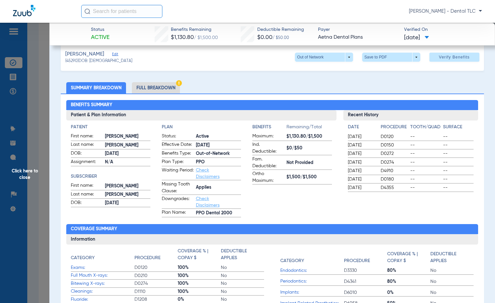
scroll to position [0, 0]
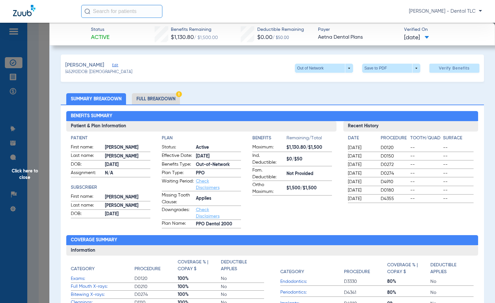
click at [160, 96] on li "Full Breakdown" at bounding box center [156, 98] width 48 height 11
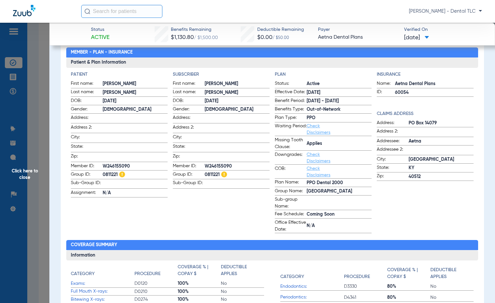
scroll to position [32, 0]
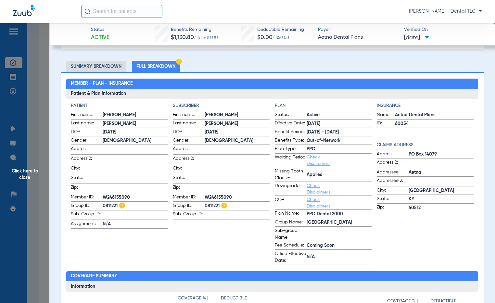
click at [25, 174] on span "Click here to close" at bounding box center [24, 174] width 49 height 303
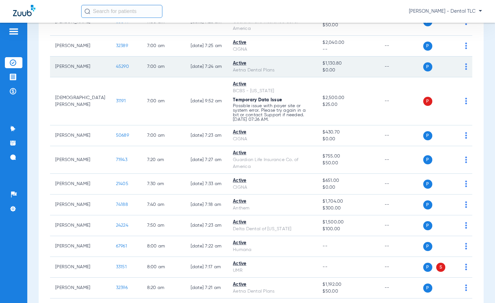
scroll to position [195, 0]
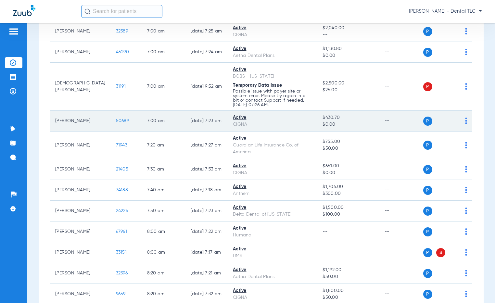
click at [116, 121] on span "50689" at bounding box center [122, 120] width 13 height 5
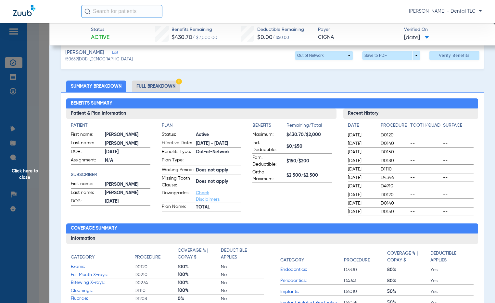
scroll to position [0, 0]
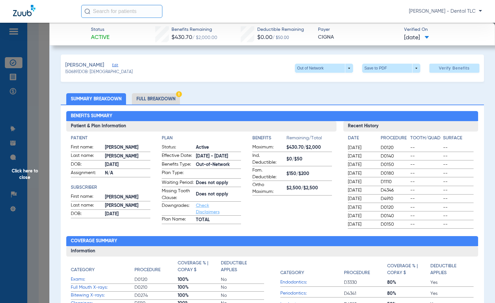
click at [155, 98] on li "Full Breakdown" at bounding box center [156, 98] width 48 height 11
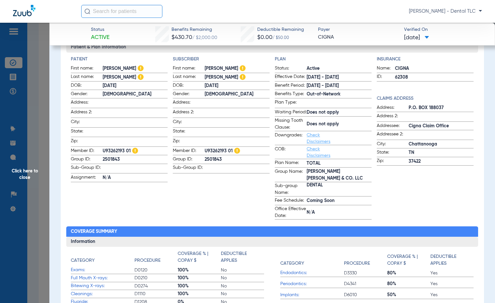
scroll to position [162, 0]
